Goal: Information Seeking & Learning: Check status

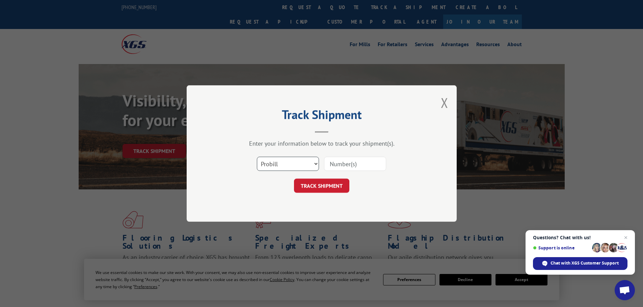
click at [278, 165] on select "Select category... Probill BOL PO" at bounding box center [288, 164] width 62 height 14
select select "bol"
click at [257, 157] on select "Select category... Probill BOL PO" at bounding box center [288, 164] width 62 height 14
click at [335, 166] on input at bounding box center [355, 164] width 62 height 14
paste input "6023906"
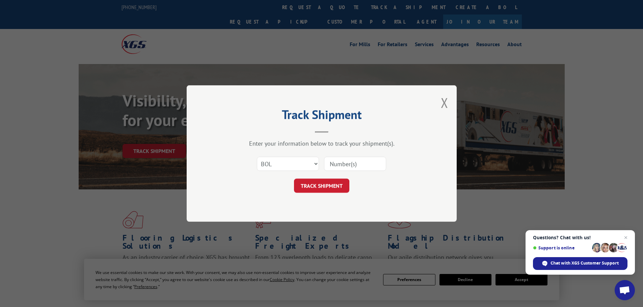
type input "6023906"
click button "TRACK SHIPMENT" at bounding box center [321, 186] width 55 height 14
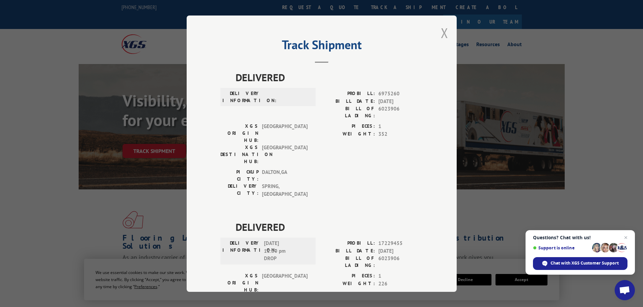
click at [441, 32] on button "Close modal" at bounding box center [444, 33] width 7 height 18
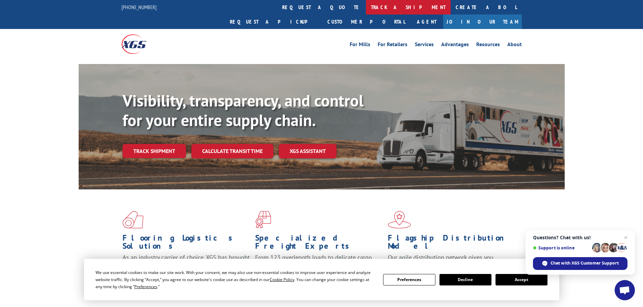
click at [366, 4] on link "track a shipment" at bounding box center [408, 7] width 85 height 15
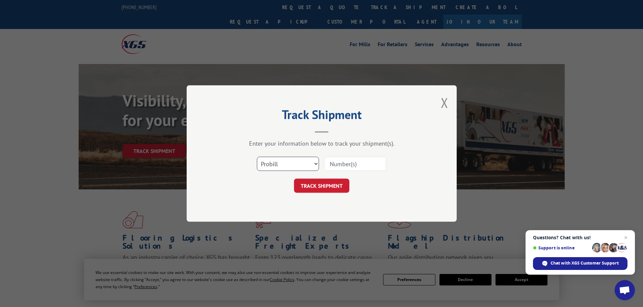
click at [271, 170] on select "Select category... Probill BOL PO" at bounding box center [288, 164] width 62 height 14
select select "bol"
click at [257, 157] on select "Select category... Probill BOL PO" at bounding box center [288, 164] width 62 height 14
click at [331, 162] on input at bounding box center [355, 164] width 62 height 14
paste input "6027216"
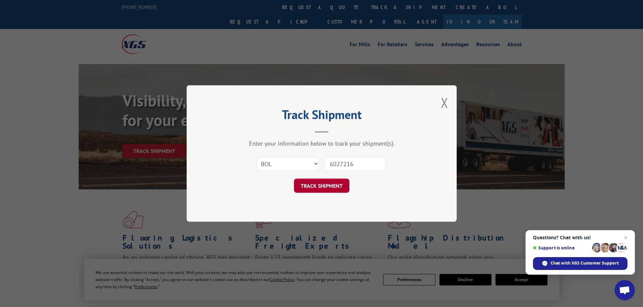
type input "6027216"
click at [330, 181] on button "TRACK SHIPMENT" at bounding box center [321, 186] width 55 height 14
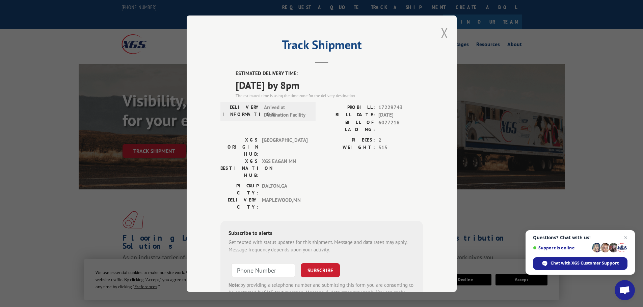
click at [441, 33] on button "Close modal" at bounding box center [444, 33] width 7 height 18
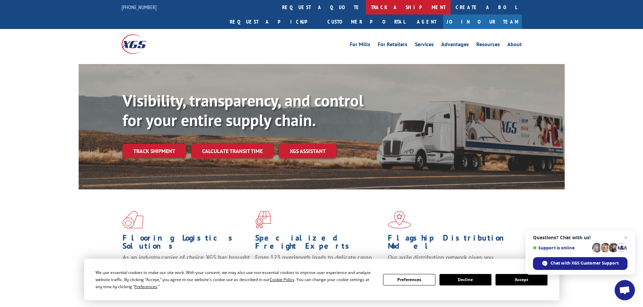
drag, startPoint x: 305, startPoint y: 9, endPoint x: 284, endPoint y: 43, distance: 39.8
click at [366, 9] on link "track a shipment" at bounding box center [408, 7] width 85 height 15
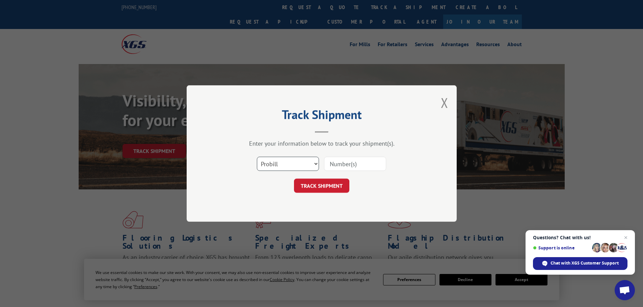
click at [275, 162] on select "Select category... Probill BOL PO" at bounding box center [288, 164] width 62 height 14
select select "bol"
click at [257, 157] on select "Select category... Probill BOL PO" at bounding box center [288, 164] width 62 height 14
click at [341, 161] on input at bounding box center [355, 164] width 62 height 14
paste input "6026725"
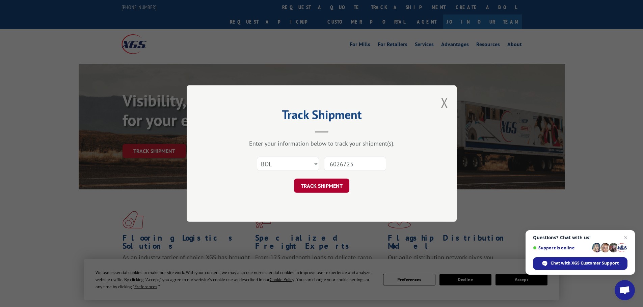
type input "6026725"
click at [321, 186] on button "TRACK SHIPMENT" at bounding box center [321, 186] width 55 height 14
